Goal: Communication & Community: Ask a question

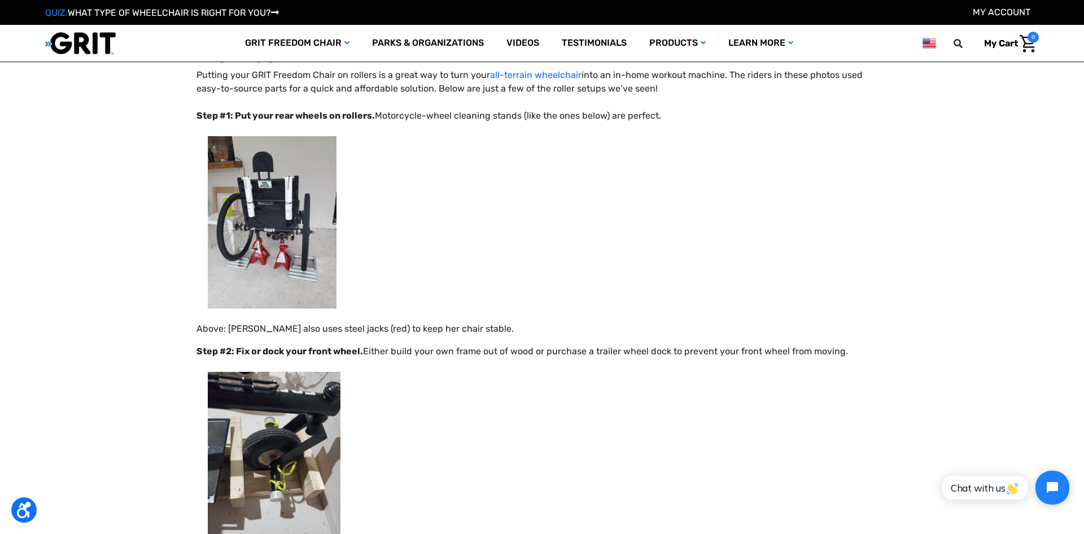
scroll to position [8746, 0]
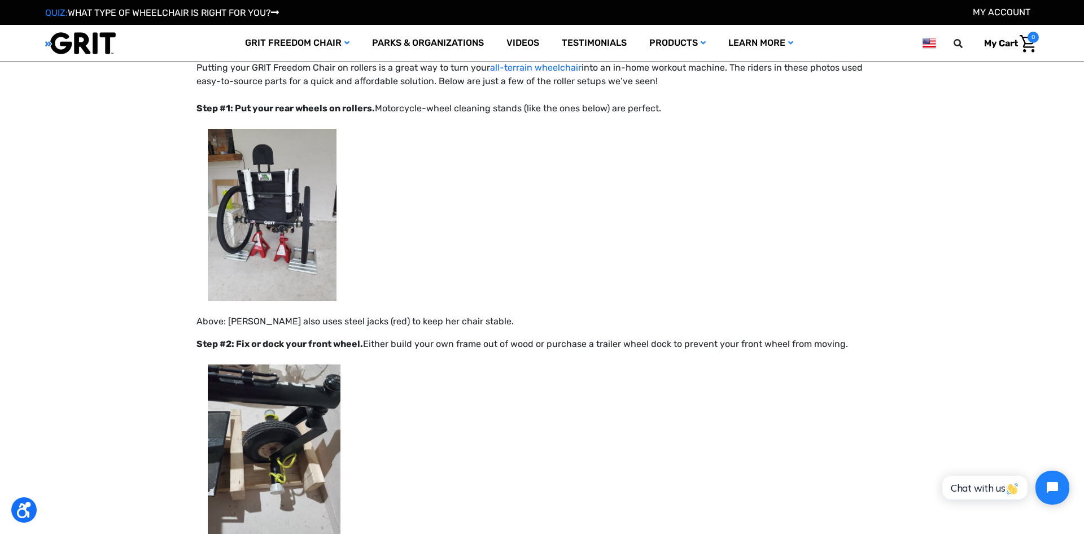
click at [595, 8] on div "QUIZ: WHAT TYPE OF WHEELCHAIR IS RIGHT FOR YOU? My Account" at bounding box center [542, 13] width 994 height 14
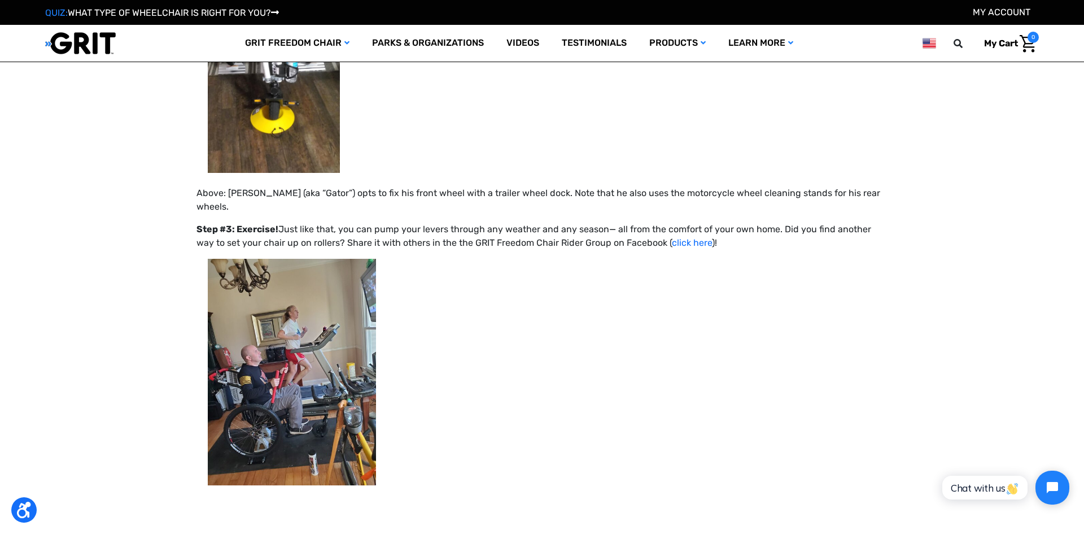
scroll to position [9335, 0]
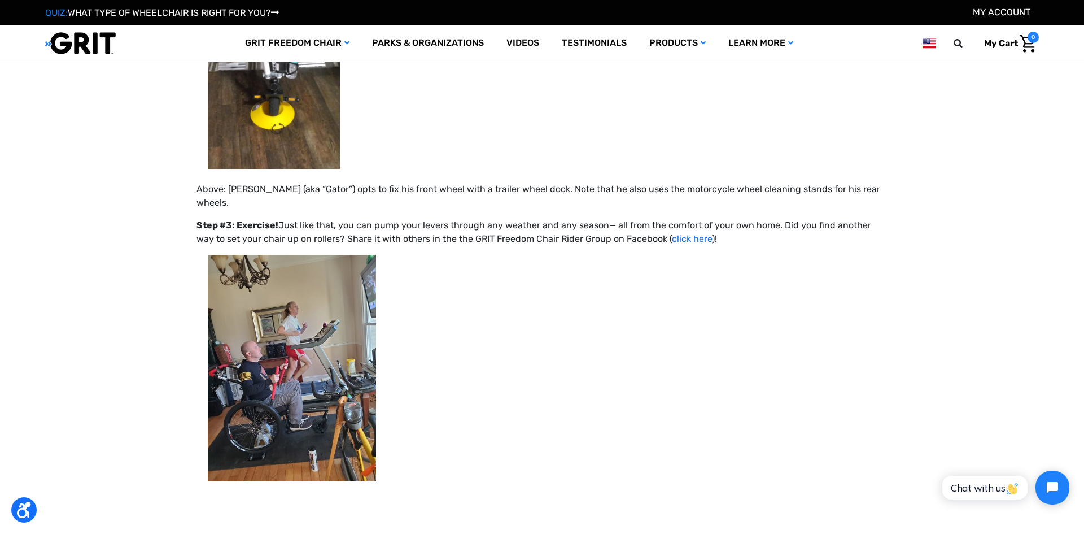
click at [271, 327] on img at bounding box center [292, 368] width 168 height 226
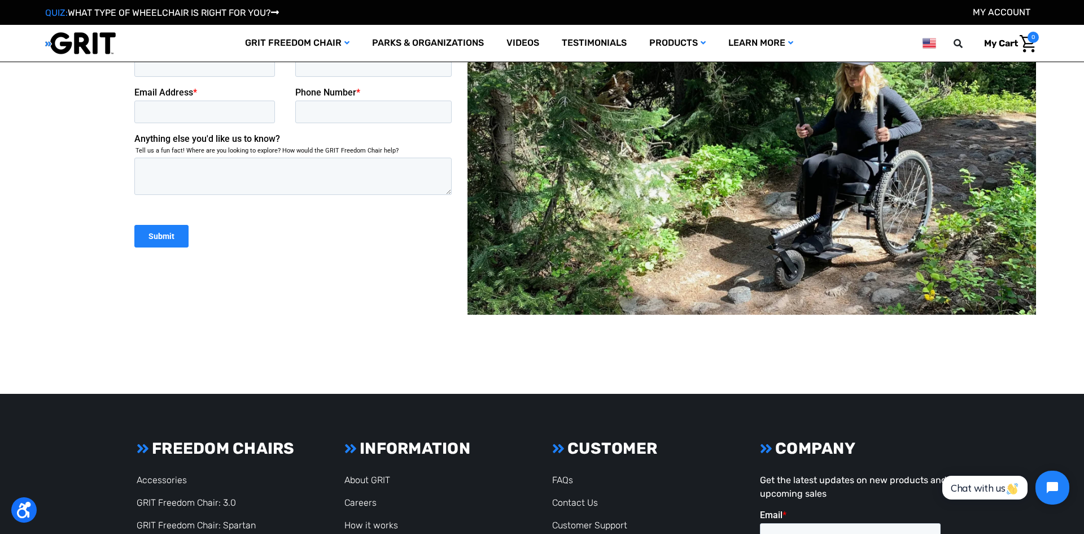
scroll to position [12751, 0]
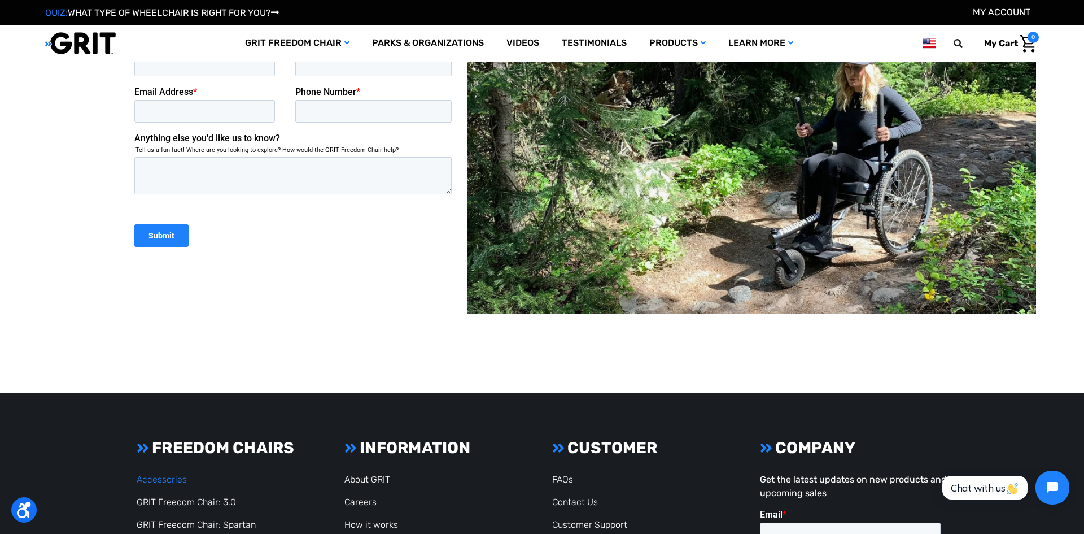
click at [147, 474] on link "Accessories" at bounding box center [162, 479] width 50 height 11
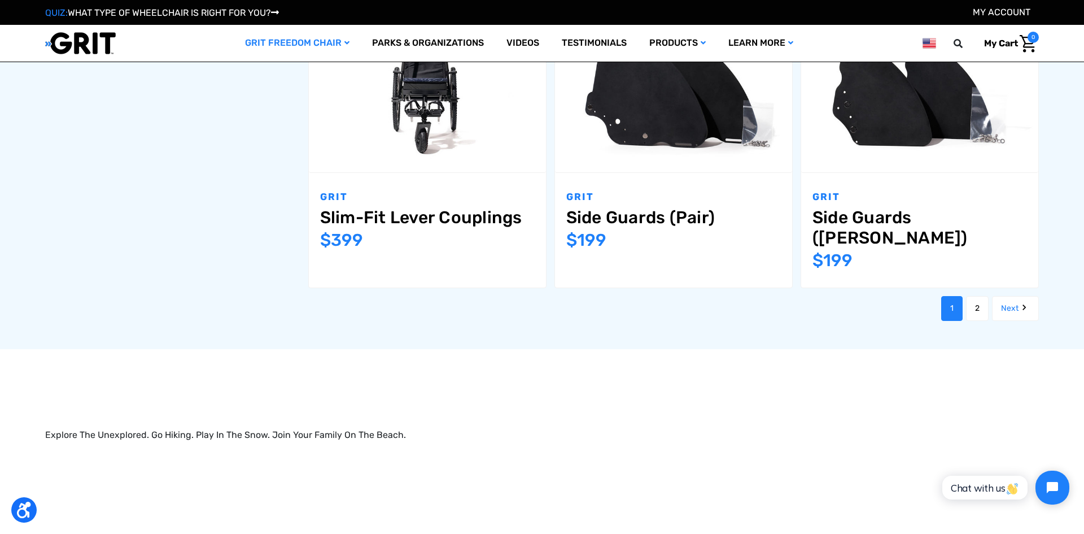
scroll to position [1467, 0]
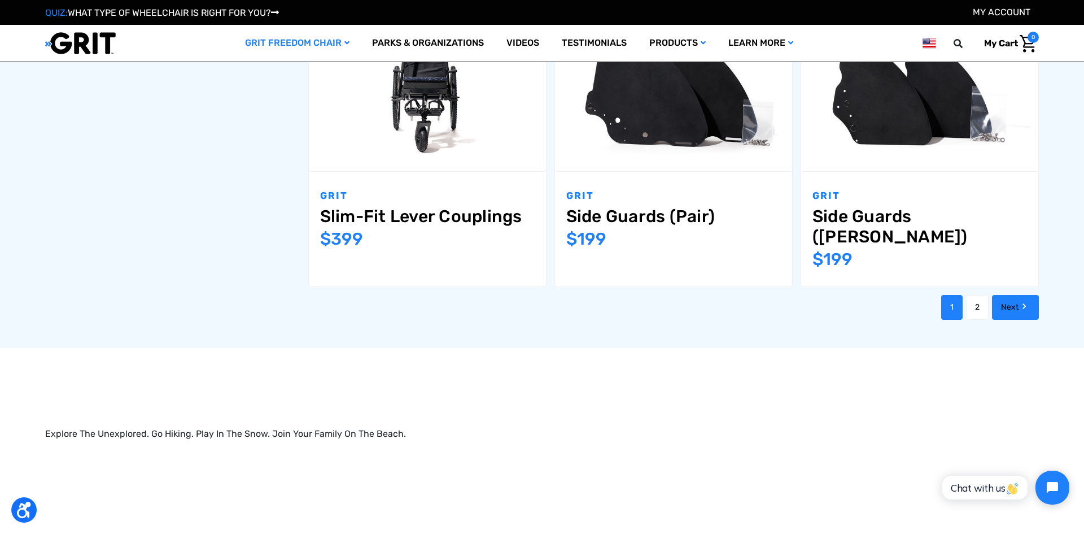
click at [1000, 295] on link "Next" at bounding box center [1015, 307] width 47 height 25
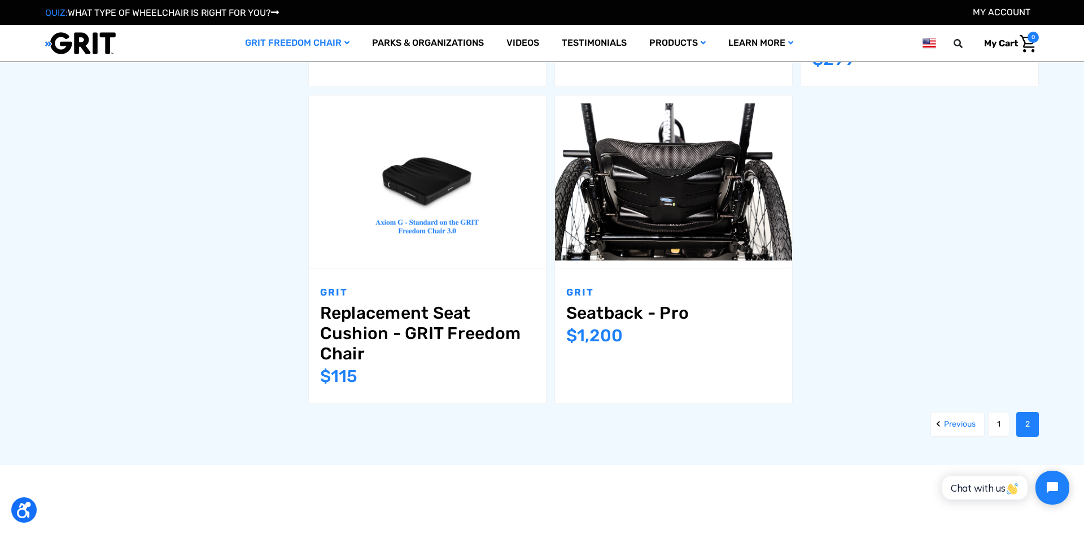
scroll to position [1329, 0]
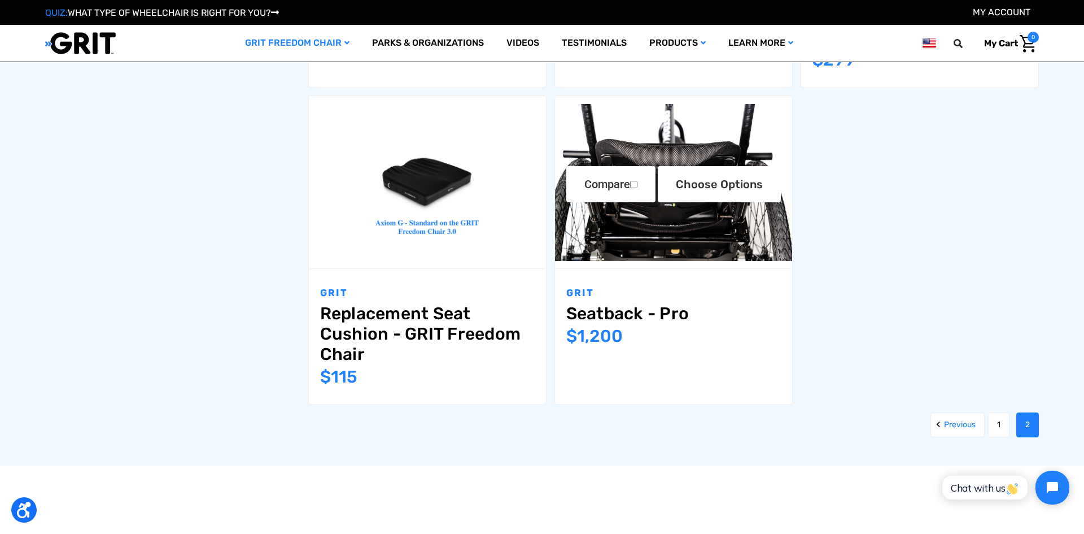
click at [662, 225] on img "Seatback - Pro,$1,200.00\a" at bounding box center [673, 182] width 237 height 157
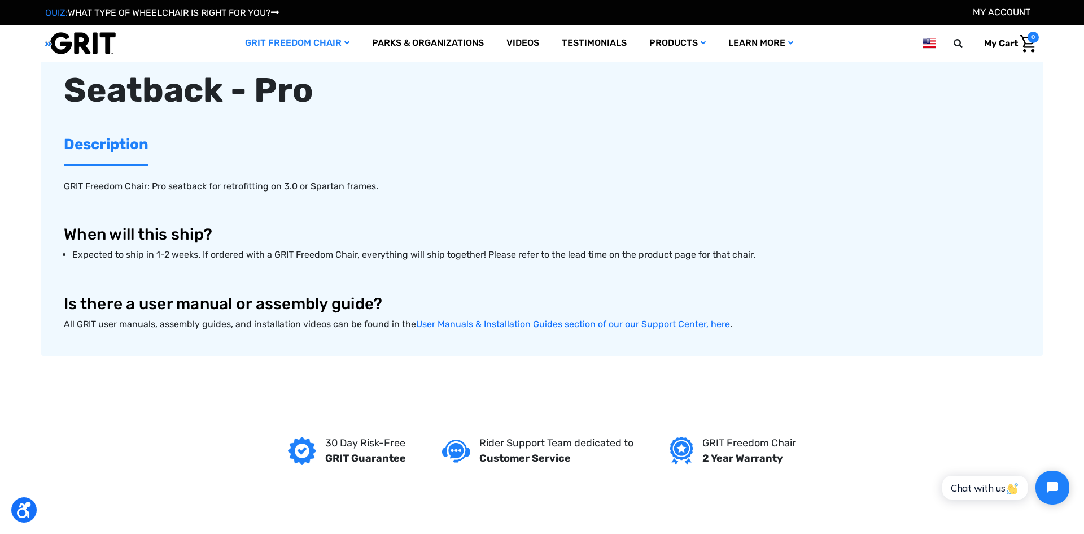
scroll to position [421, 0]
click at [463, 320] on link "User Manuals & Installation Guides section of our our Support Center, here" at bounding box center [573, 323] width 314 height 11
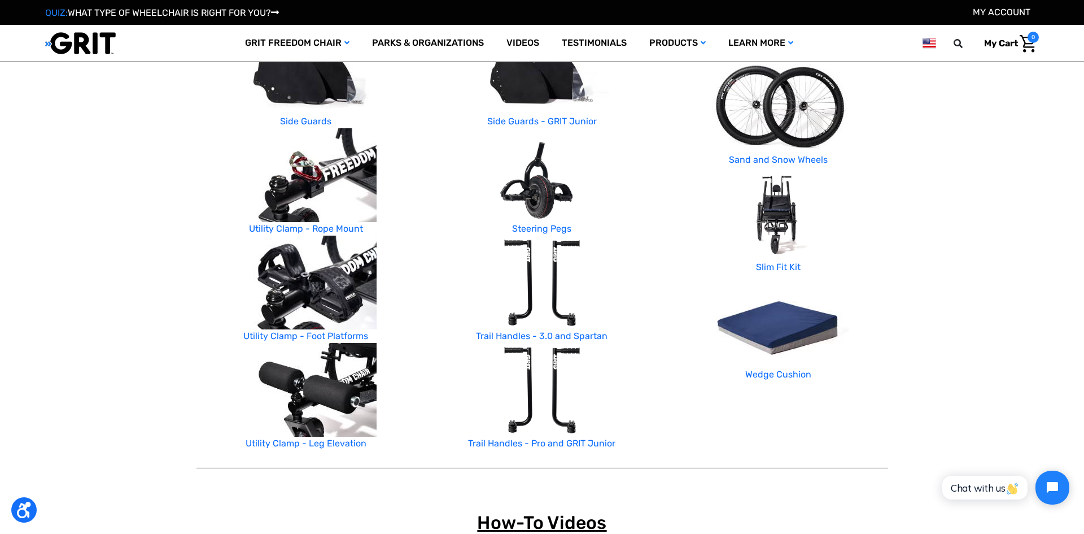
scroll to position [478, 0]
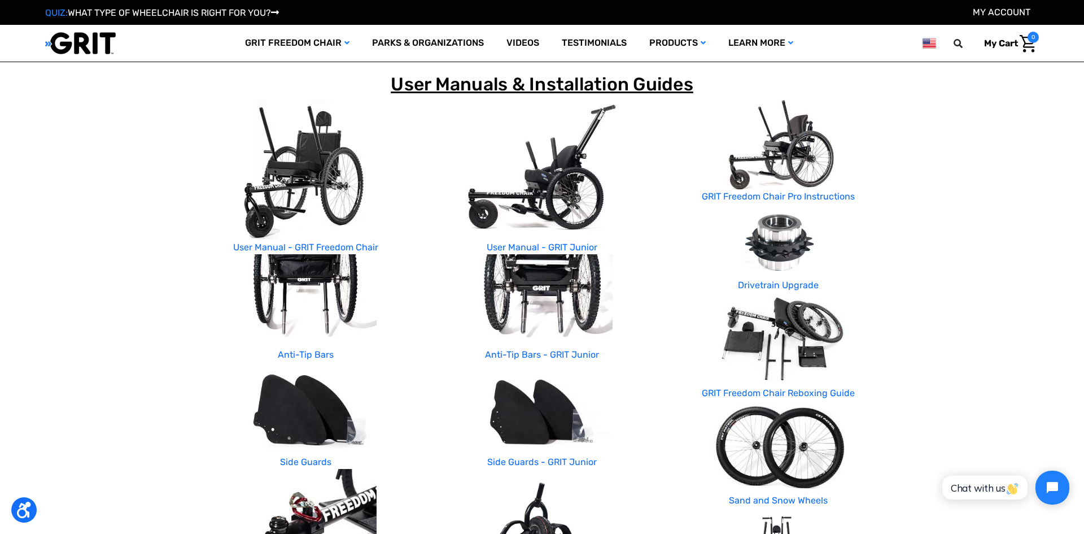
scroll to position [130, 0]
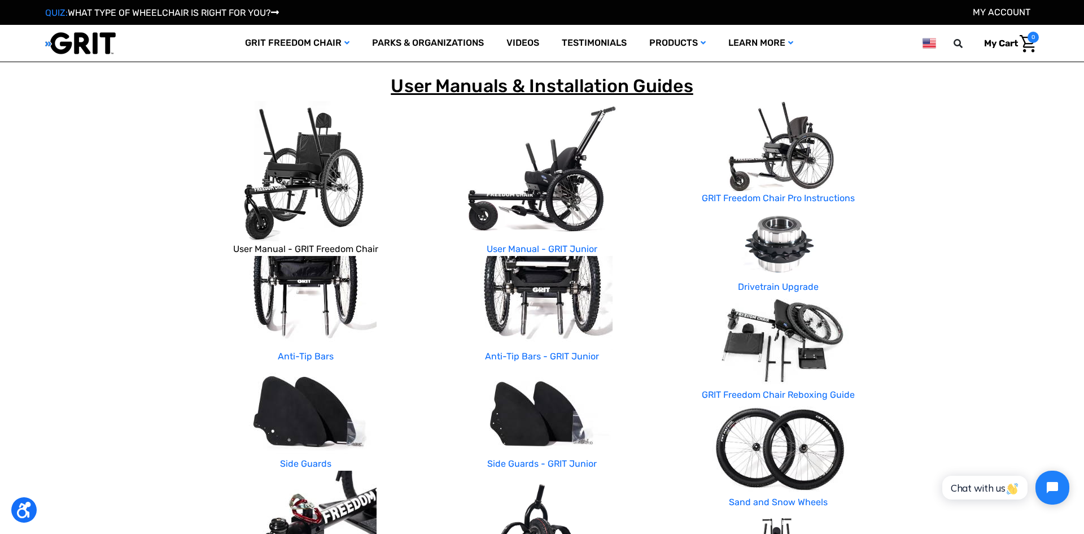
click at [245, 250] on link "User Manual - GRIT Freedom Chair" at bounding box center [305, 248] width 145 height 11
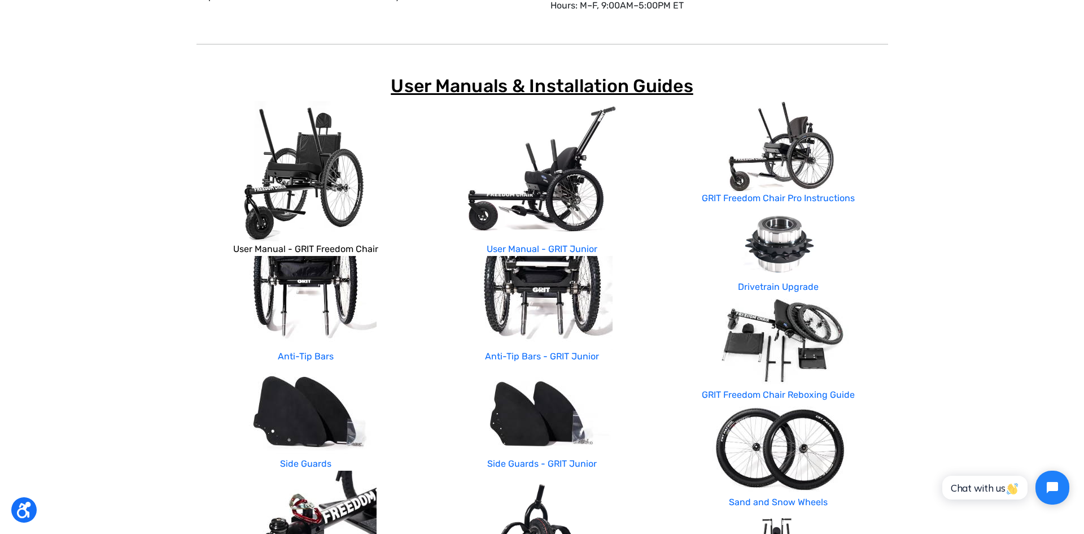
click at [241, 249] on link "User Manual - GRIT Freedom Chair" at bounding box center [305, 248] width 145 height 11
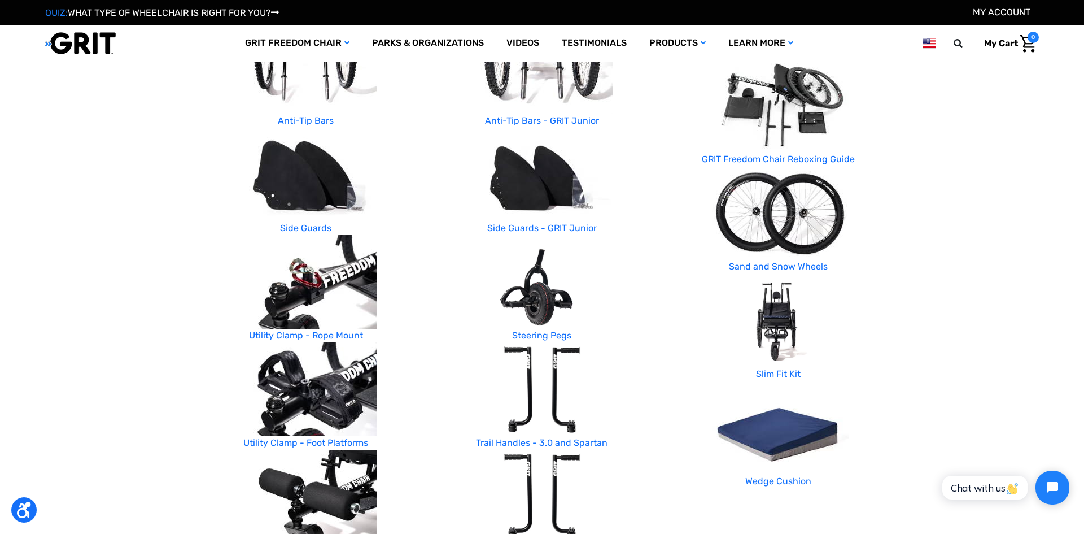
scroll to position [368, 0]
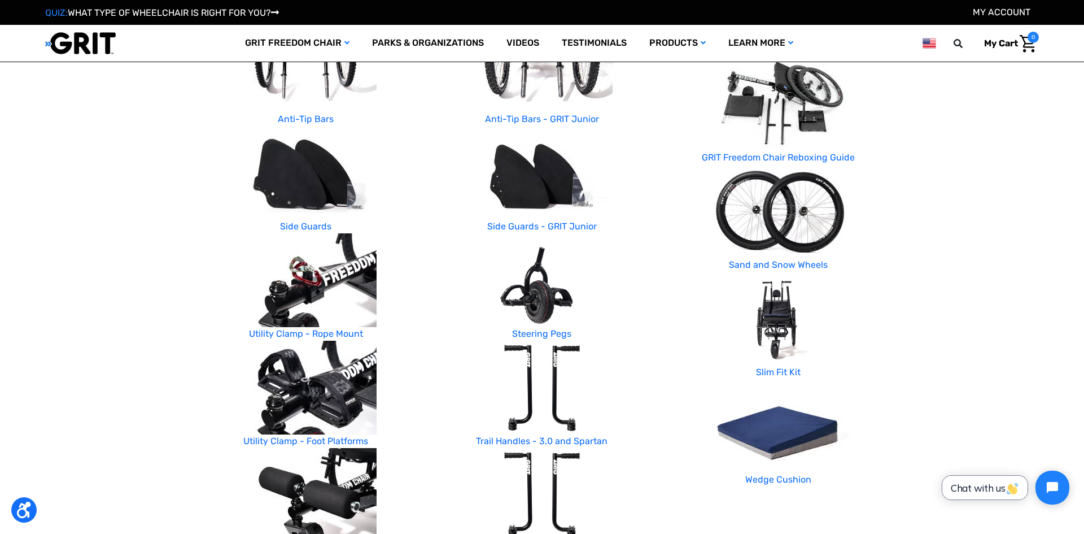
click at [967, 487] on span "Chat with us" at bounding box center [985, 488] width 68 height 12
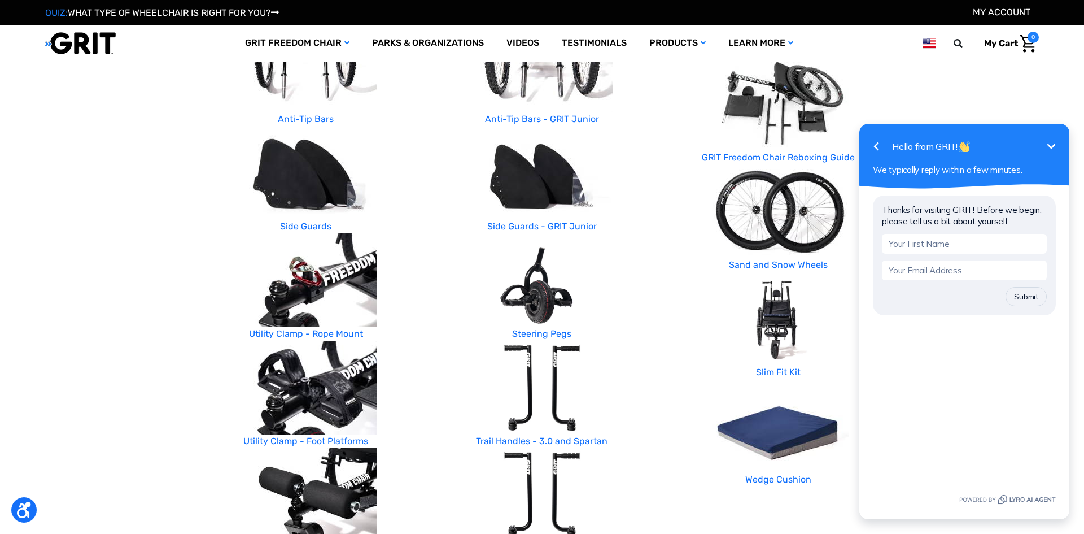
click at [1008, 243] on input "text" at bounding box center [964, 244] width 165 height 20
type input "[PERSON_NAME]"
click at [1017, 273] on input "email" at bounding box center [964, 270] width 165 height 20
type input "[EMAIL_ADDRESS][DOMAIN_NAME]"
click at [1026, 297] on button "Submit" at bounding box center [1026, 296] width 41 height 19
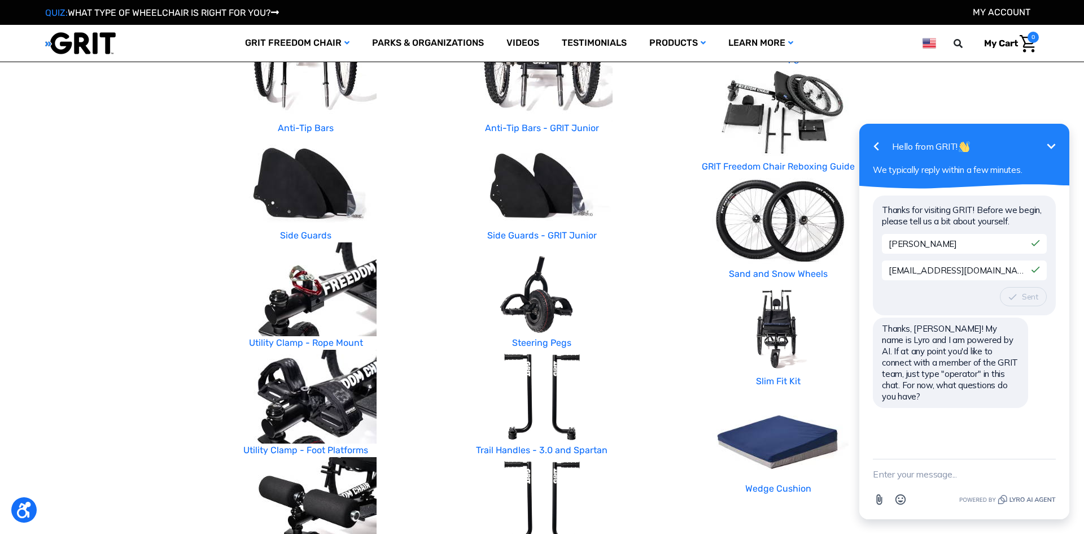
scroll to position [359, 0]
click at [1012, 439] on div "Thanks for visiting GRIT! Before we begin, please tell us a bit about yourself.…" at bounding box center [965, 324] width 210 height 270
click at [1008, 479] on textarea "New message" at bounding box center [964, 473] width 183 height 29
type textarea "my seatback broke where it fit in the chair."
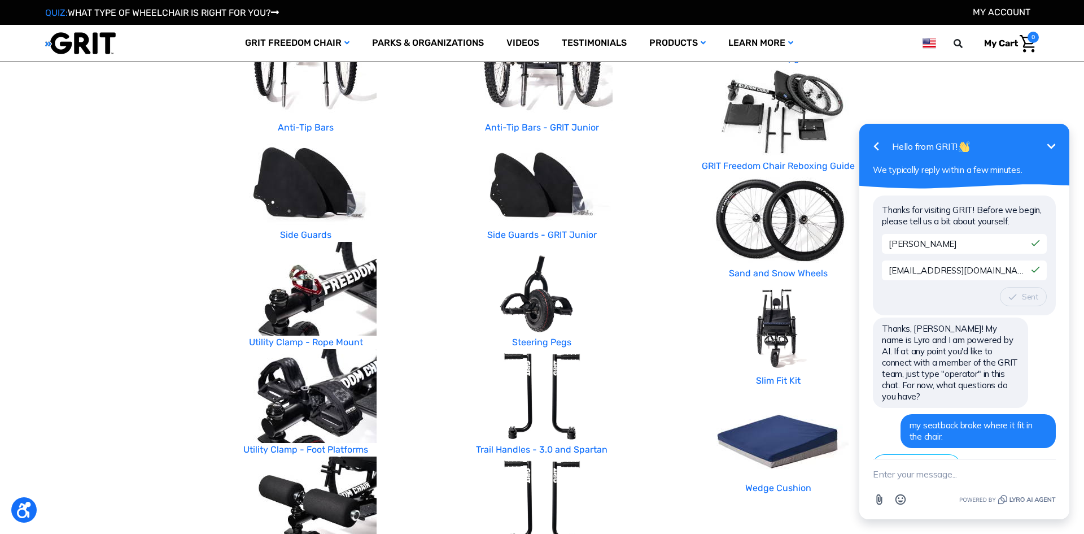
scroll to position [23, 0]
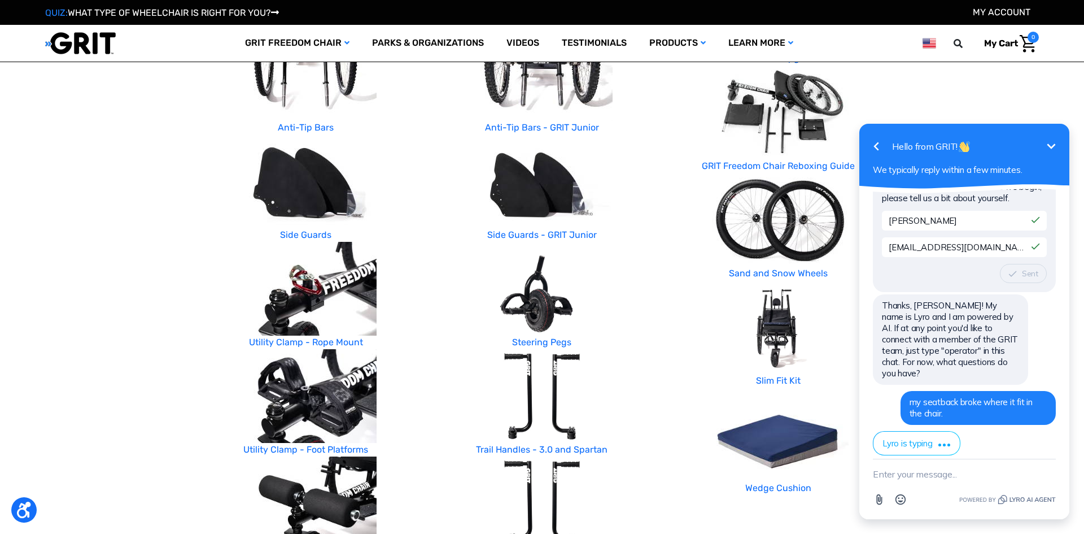
click at [709, 469] on img at bounding box center [778, 434] width 141 height 94
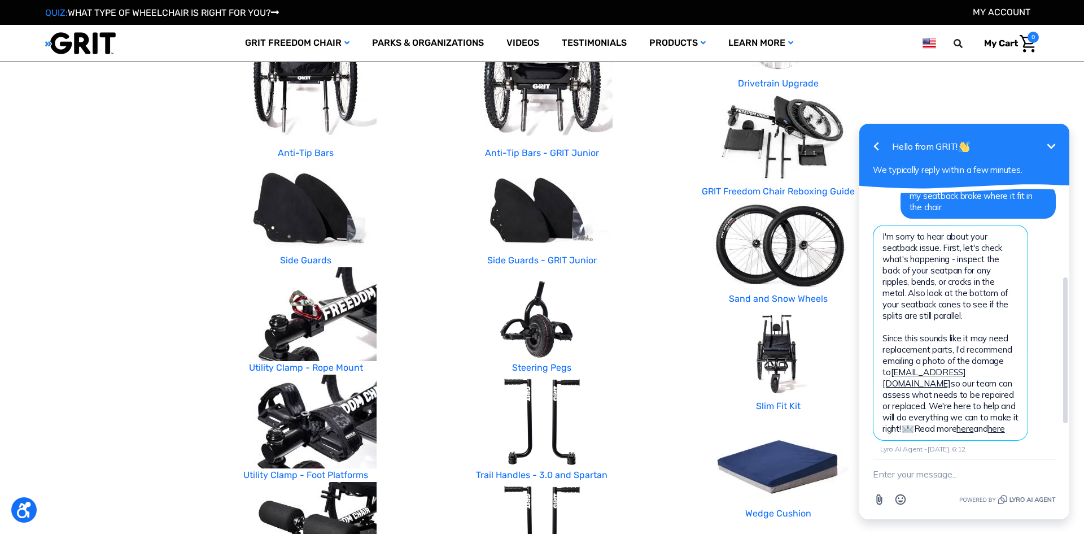
scroll to position [330, 0]
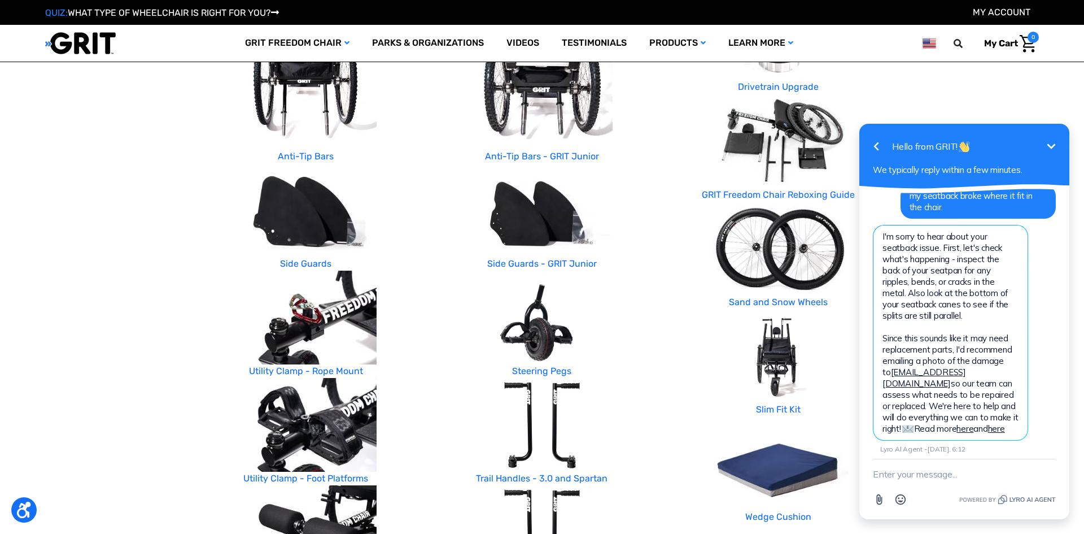
click at [925, 479] on textarea "New message" at bounding box center [964, 473] width 183 height 29
type textarea "ok. thank you"
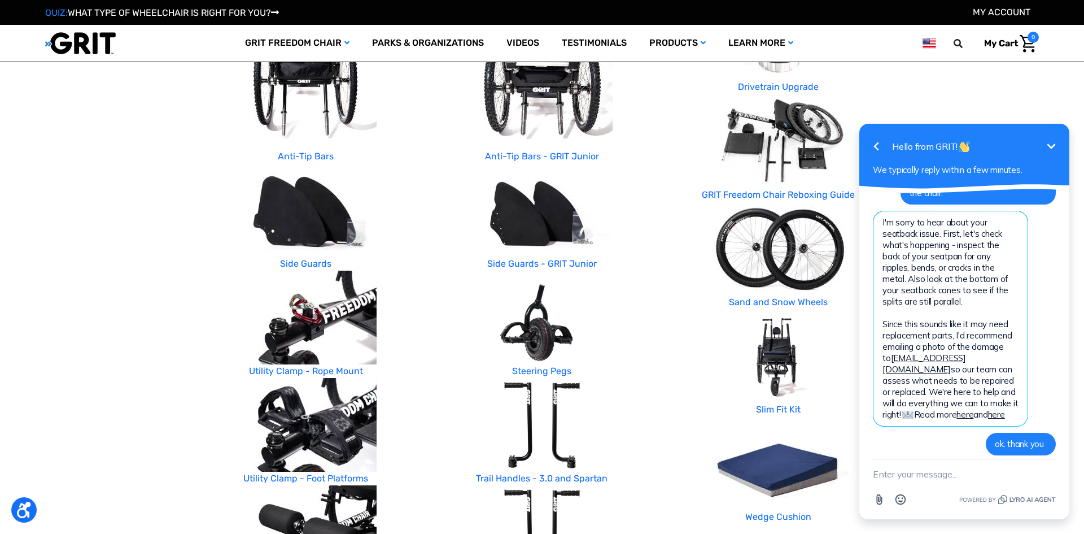
scroll to position [274, 0]
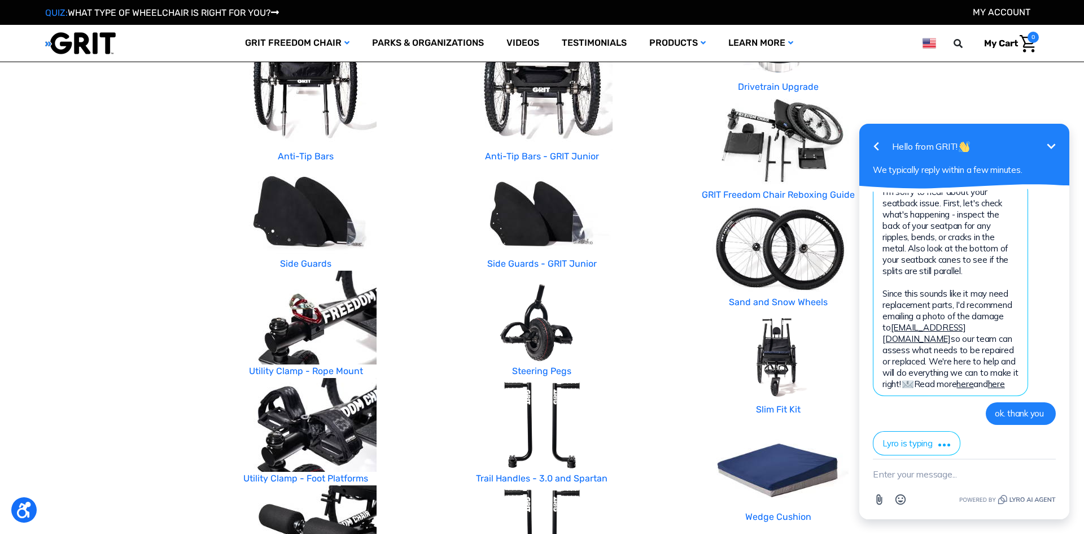
click at [717, 344] on img at bounding box center [778, 356] width 141 height 94
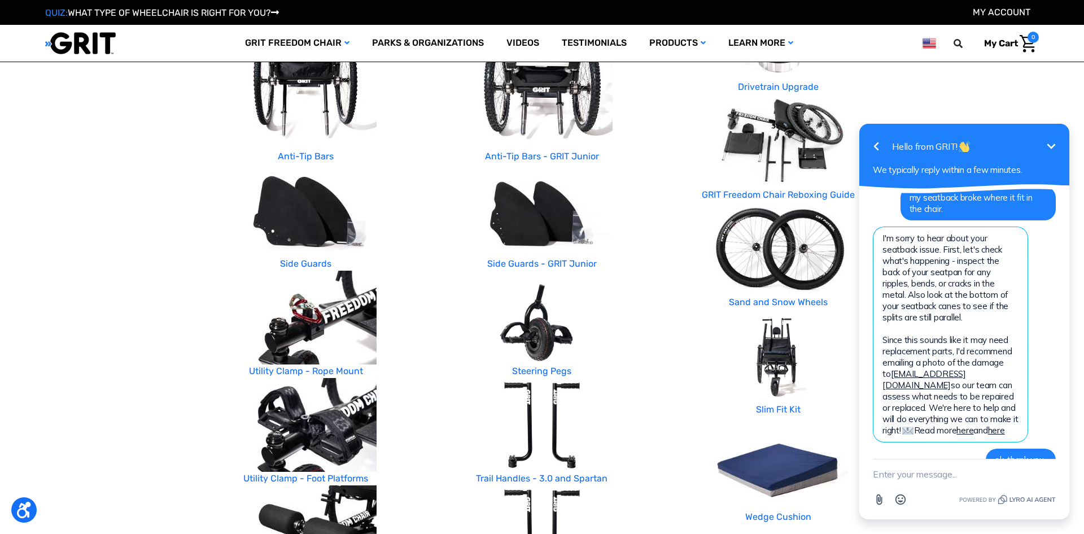
scroll to position [311, 0]
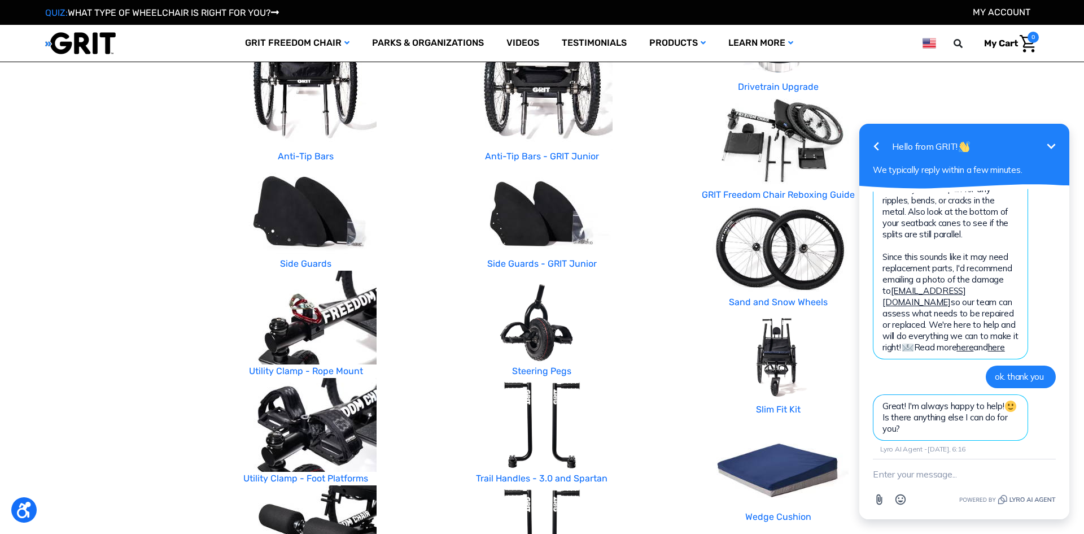
click at [967, 474] on textarea "New message" at bounding box center [964, 473] width 183 height 29
type textarea "no thanks"
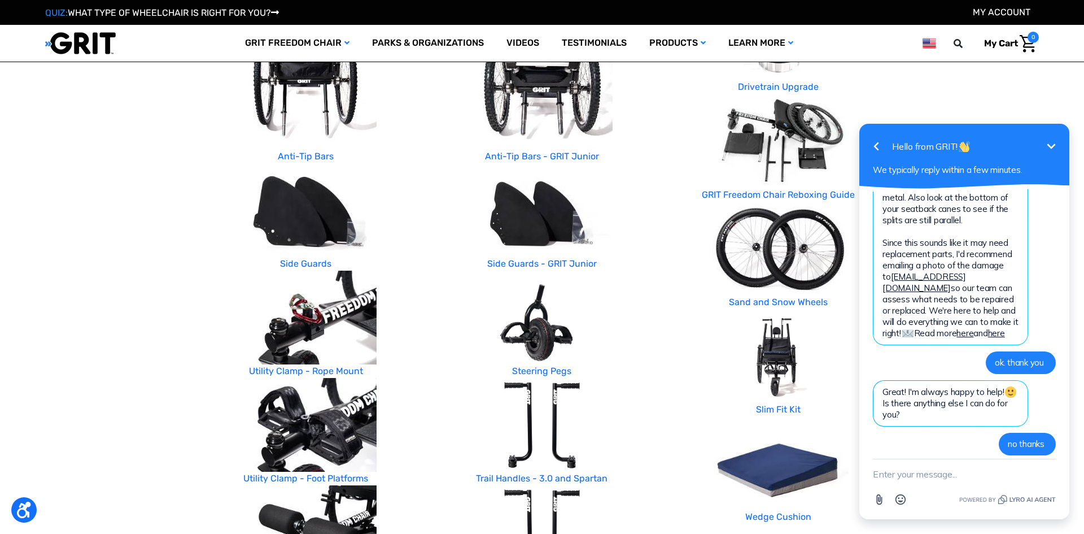
scroll to position [355, 0]
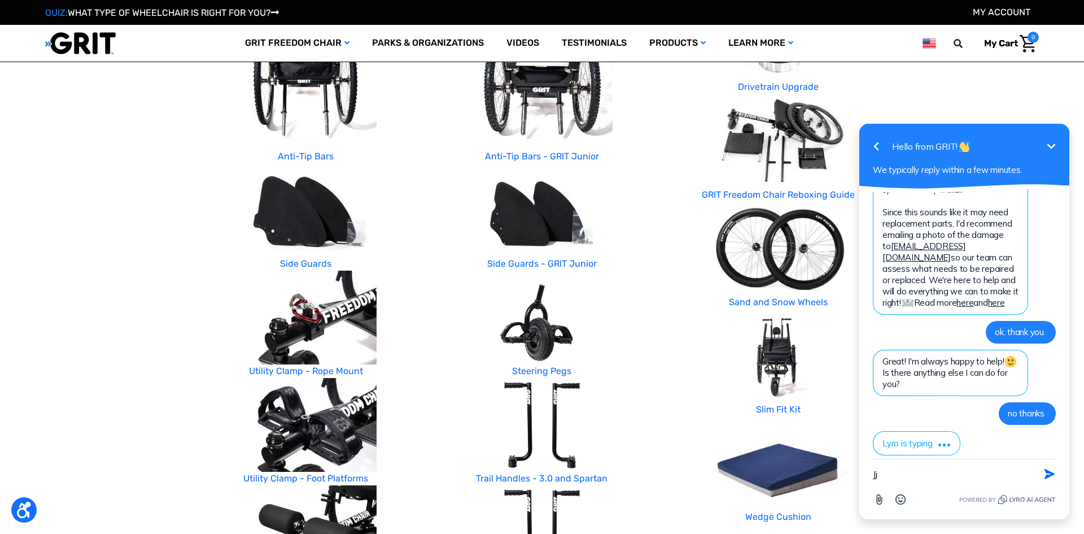
type textarea "Jj"
click at [652, 413] on div at bounding box center [542, 425] width 219 height 94
